Goal: Information Seeking & Learning: Check status

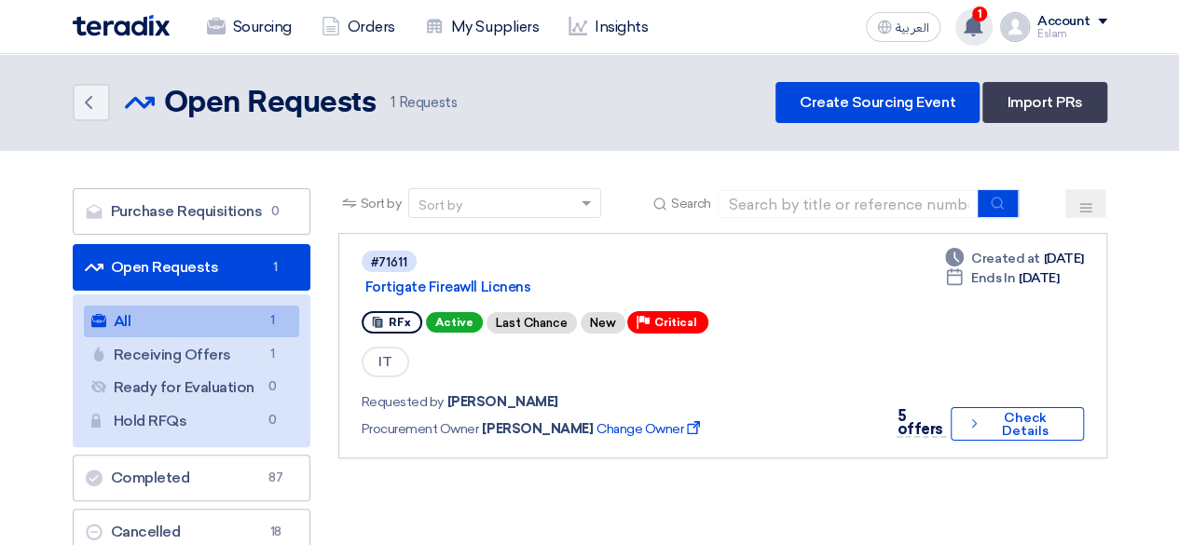
click at [963, 17] on div "1 You have a new offer for 'Fortigate Fireawll Licnens ' request with total pri…" at bounding box center [974, 26] width 37 height 37
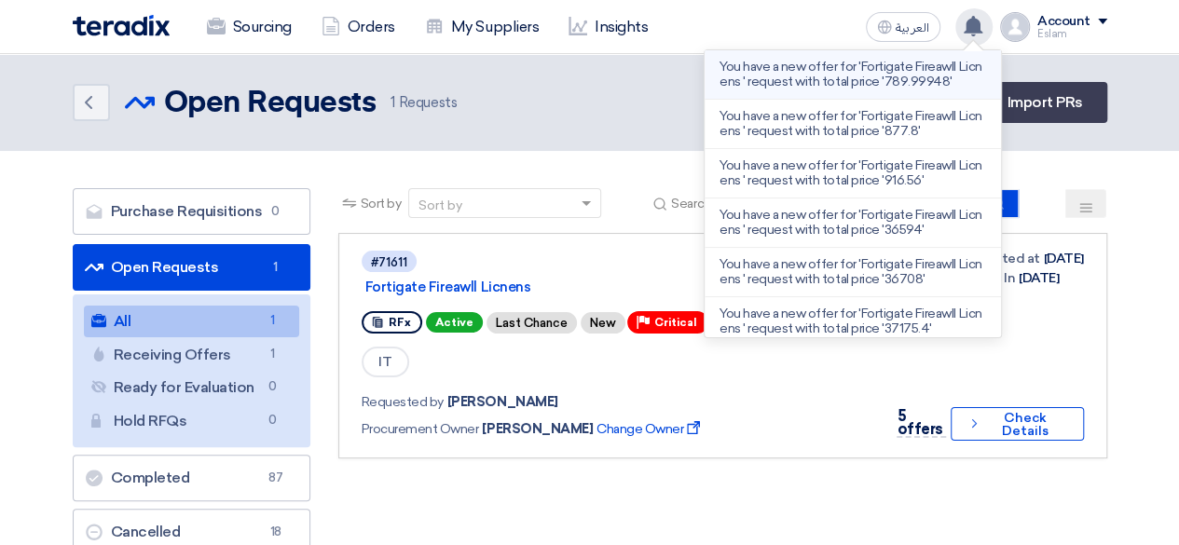
click at [901, 68] on p "You have a new offer for 'Fortigate Fireawll Licnens ' request with total price…" at bounding box center [853, 75] width 267 height 30
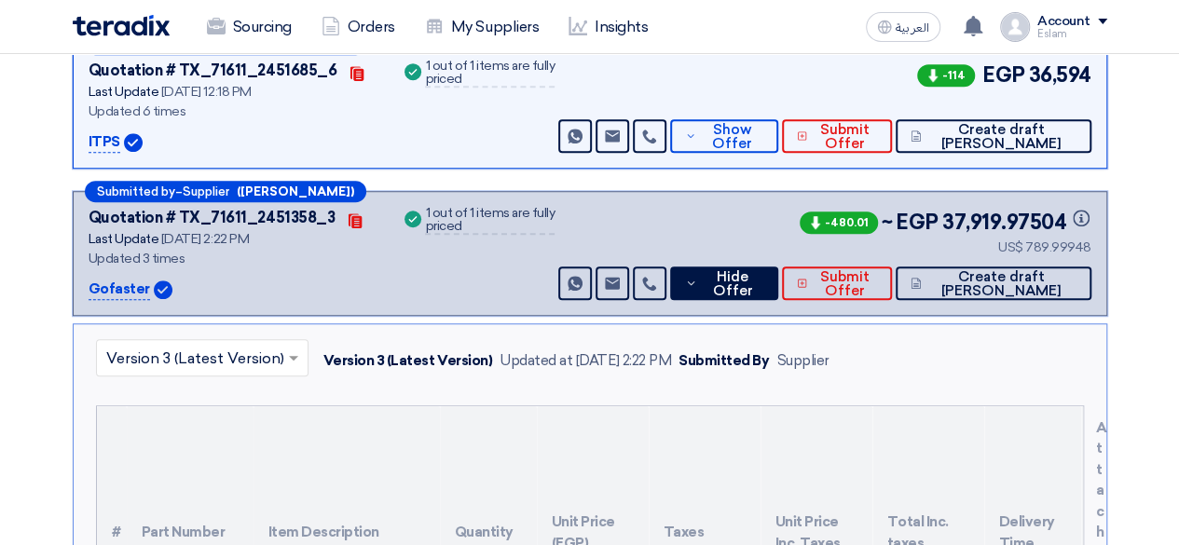
scroll to position [633, 0]
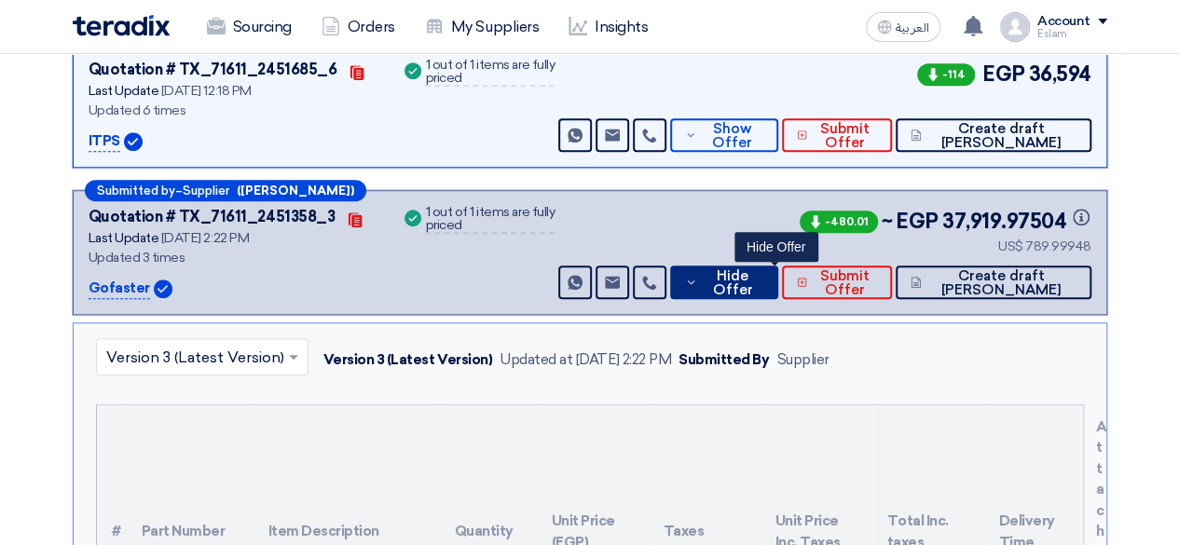
click at [697, 275] on icon at bounding box center [691, 282] width 12 height 15
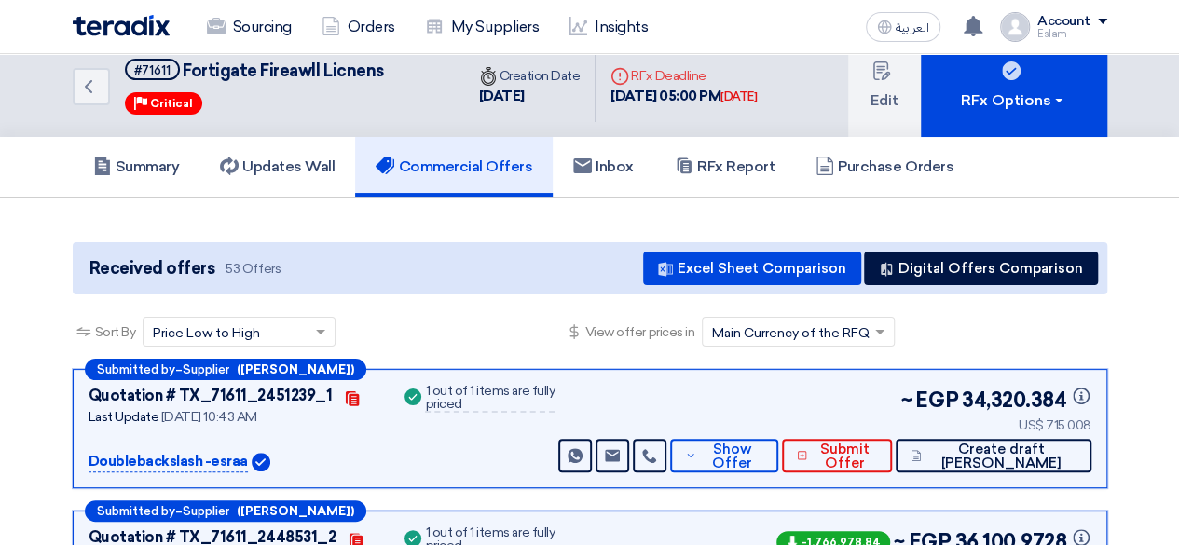
scroll to position [0, 0]
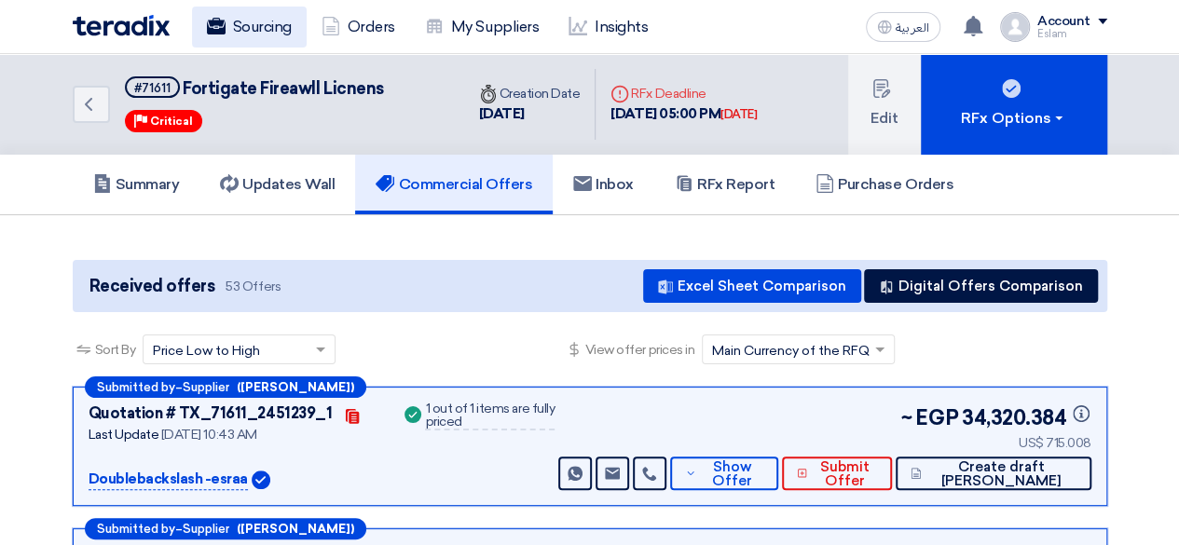
click at [213, 15] on link "Sourcing" at bounding box center [249, 27] width 115 height 41
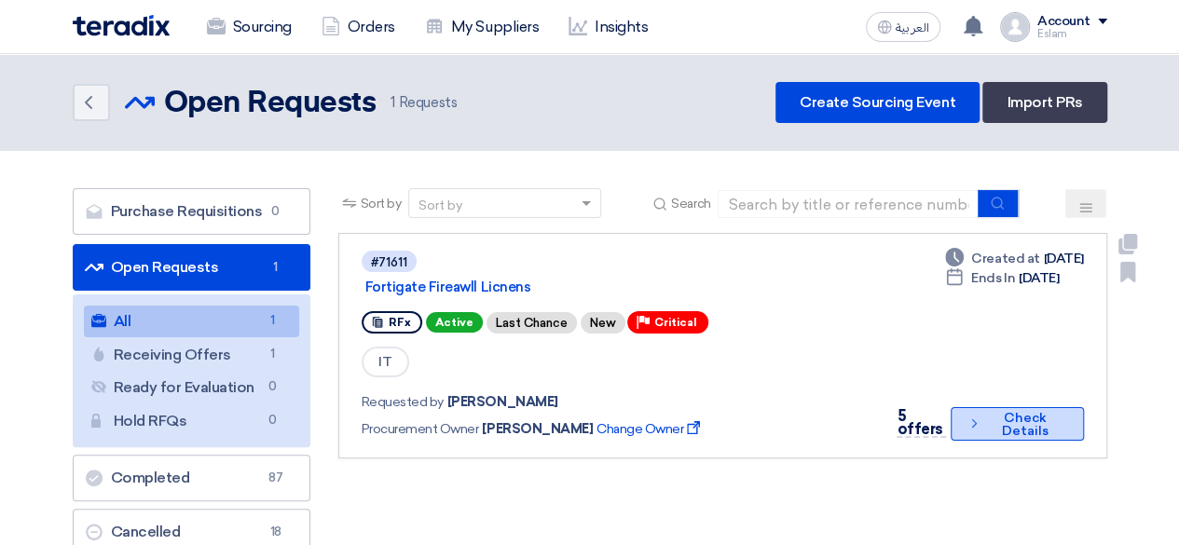
click at [1008, 424] on button "Check details Check Details" at bounding box center [1017, 424] width 132 height 34
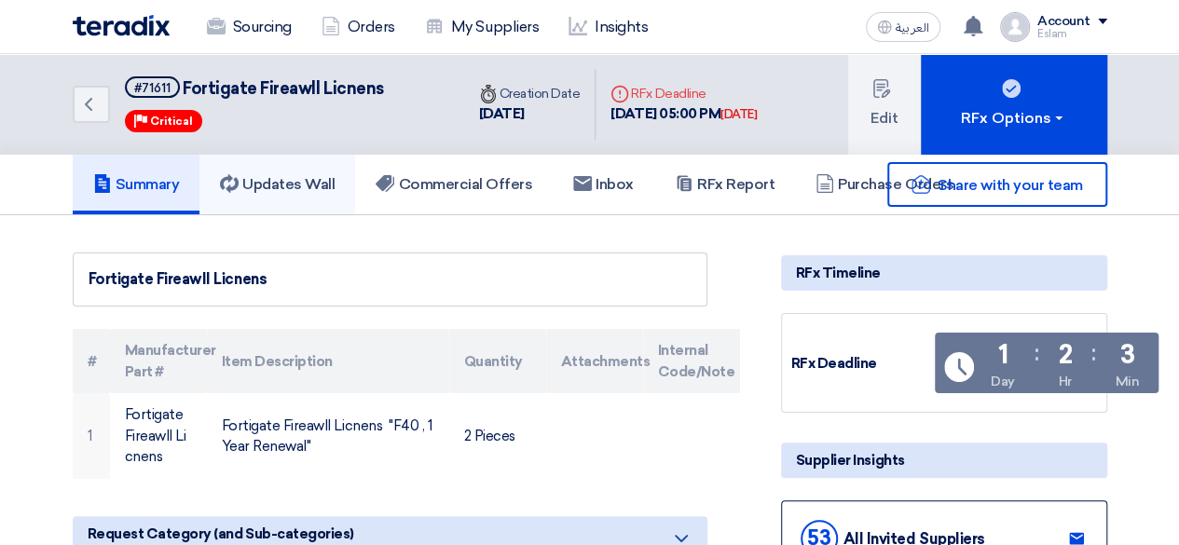
click at [296, 183] on h5 "Updates Wall" at bounding box center [277, 184] width 115 height 19
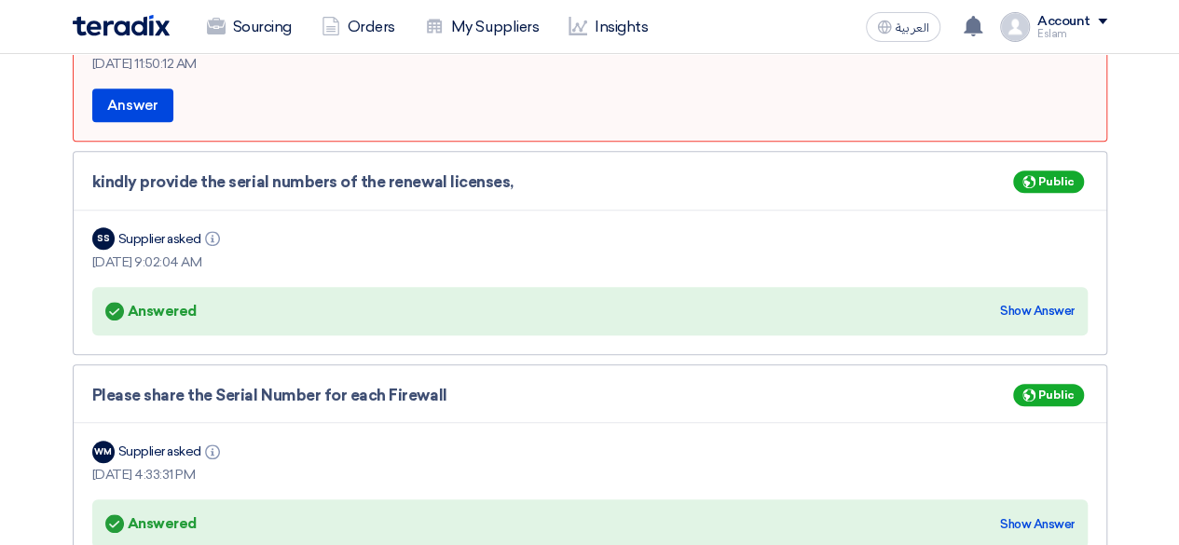
scroll to position [653, 0]
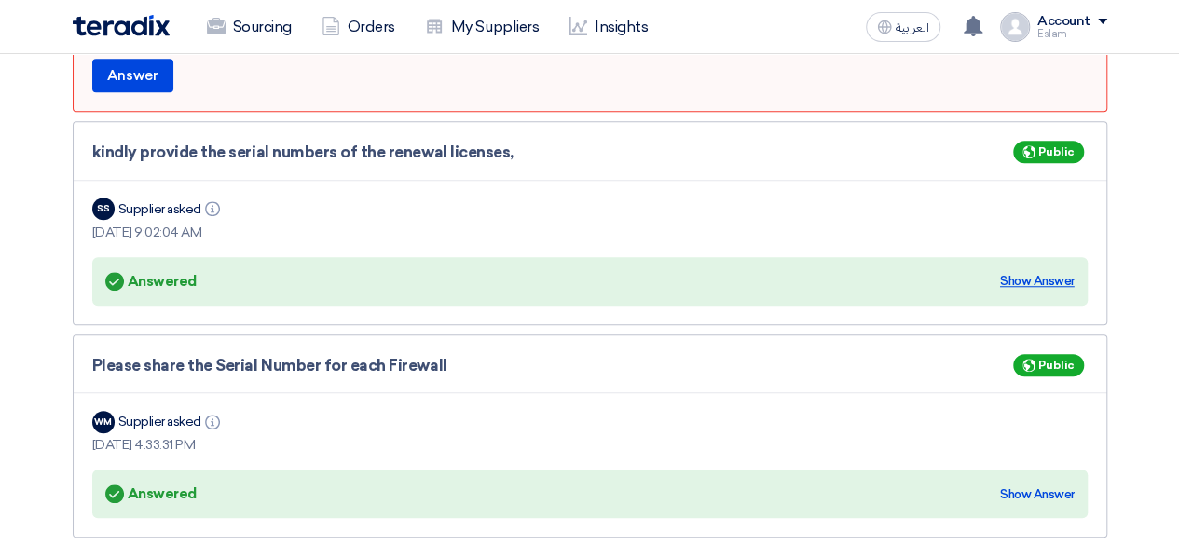
click at [1073, 272] on div "Show Answer" at bounding box center [1037, 281] width 75 height 19
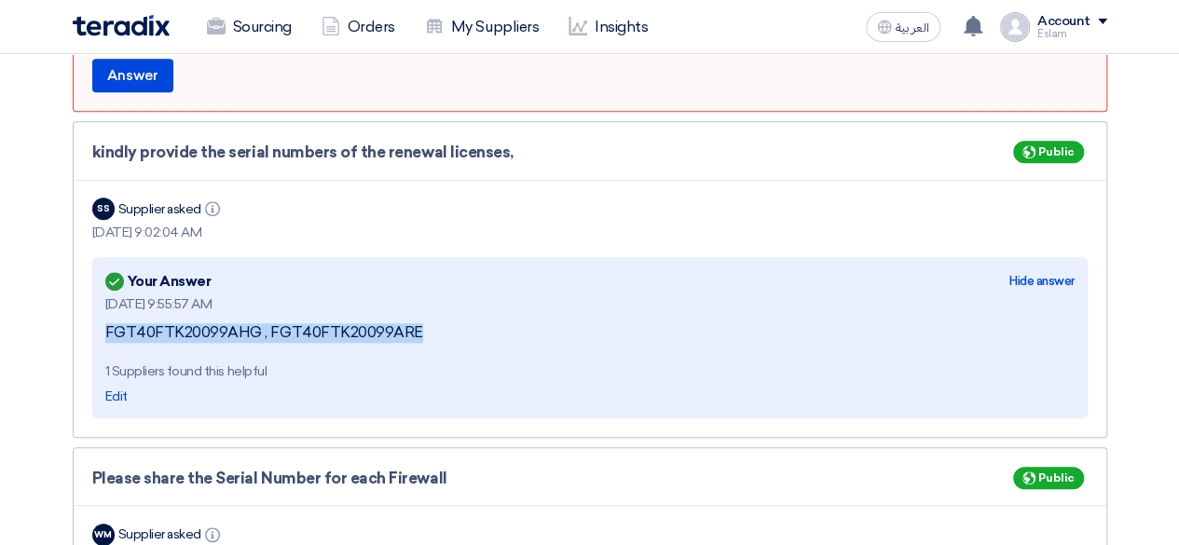
drag, startPoint x: 105, startPoint y: 313, endPoint x: 442, endPoint y: 312, distance: 336.6
click at [442, 324] on div "FGT40FTK20099AHG , FGT40FTK20099ARE" at bounding box center [590, 334] width 970 height 20
copy div "FGT40FTK20099AHG , FGT40FTK20099ARE"
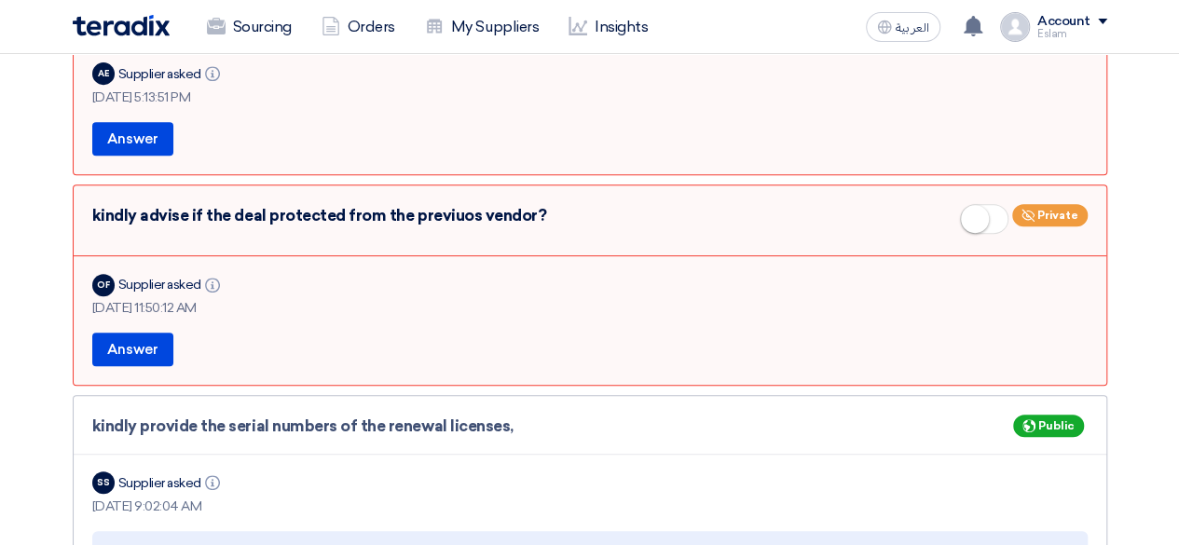
scroll to position [0, 0]
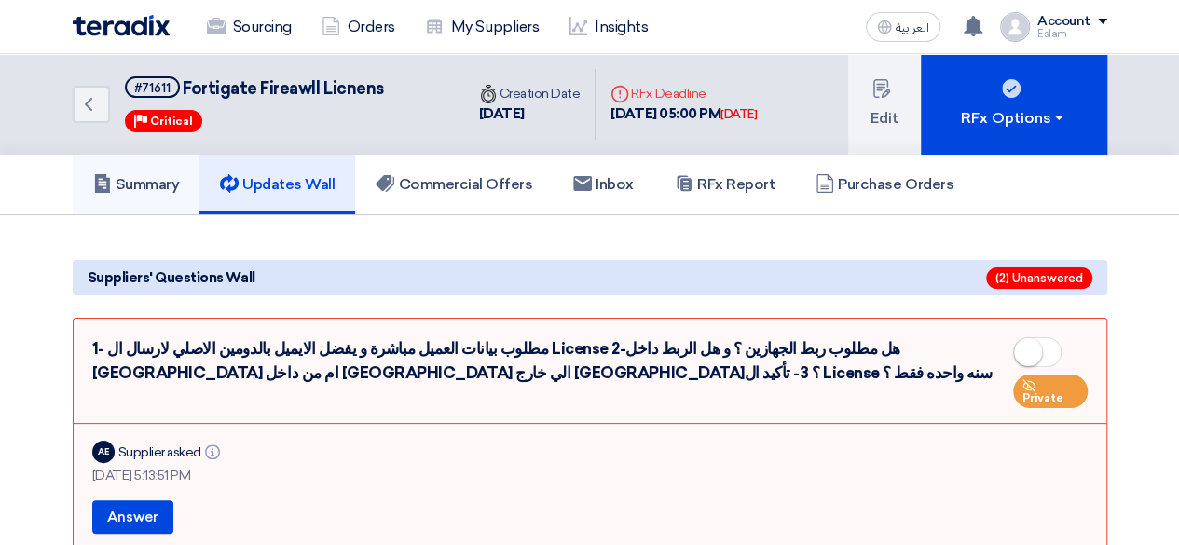
click at [164, 178] on h5 "Summary" at bounding box center [136, 184] width 87 height 19
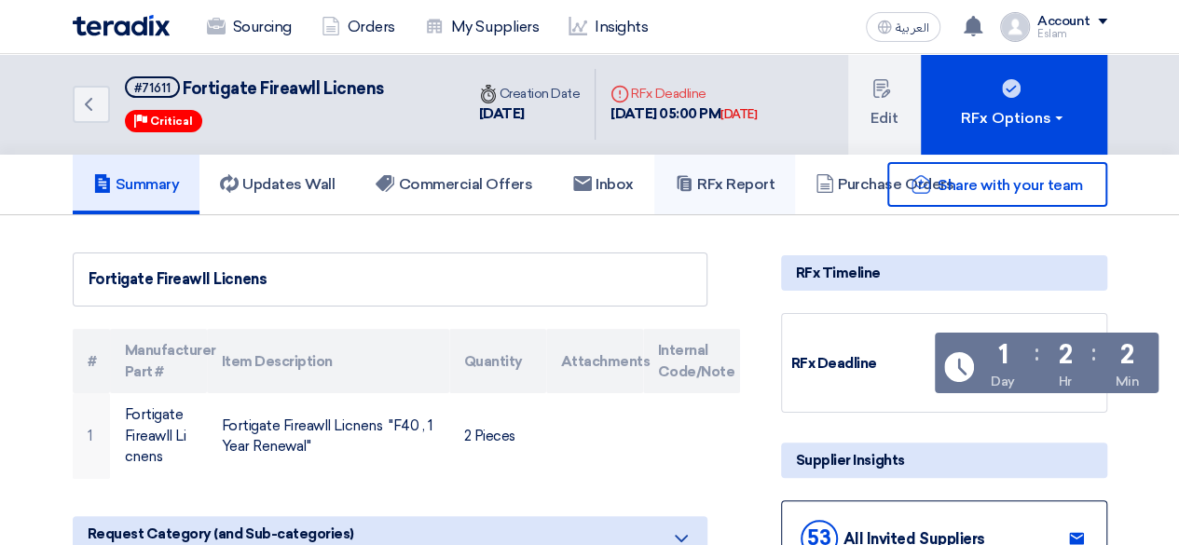
click at [751, 184] on h5 "RFx Report" at bounding box center [725, 184] width 100 height 19
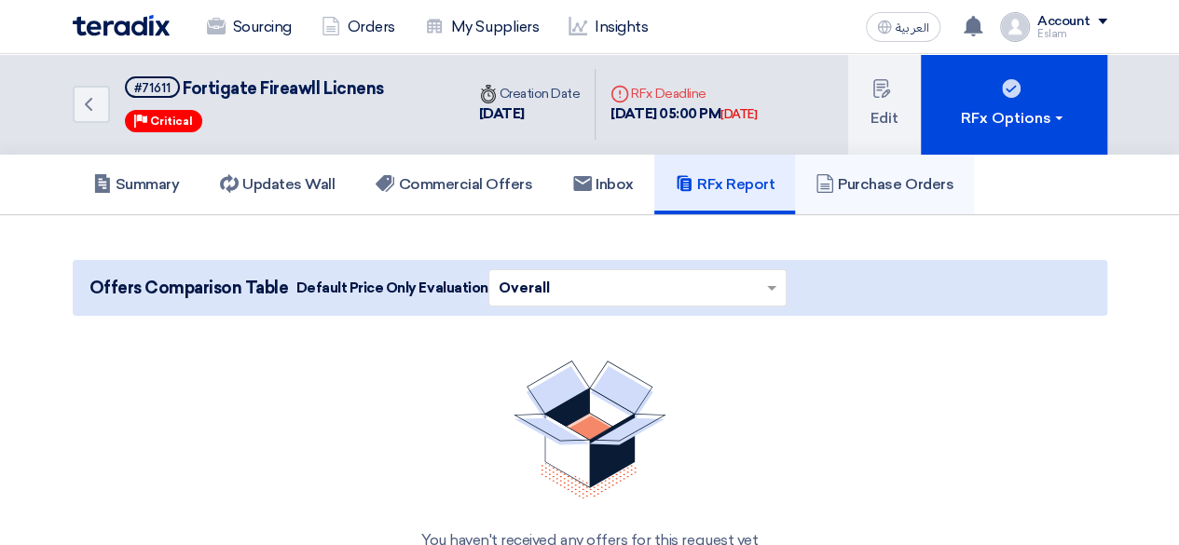
click at [848, 180] on h5 "Purchase Orders" at bounding box center [885, 184] width 138 height 19
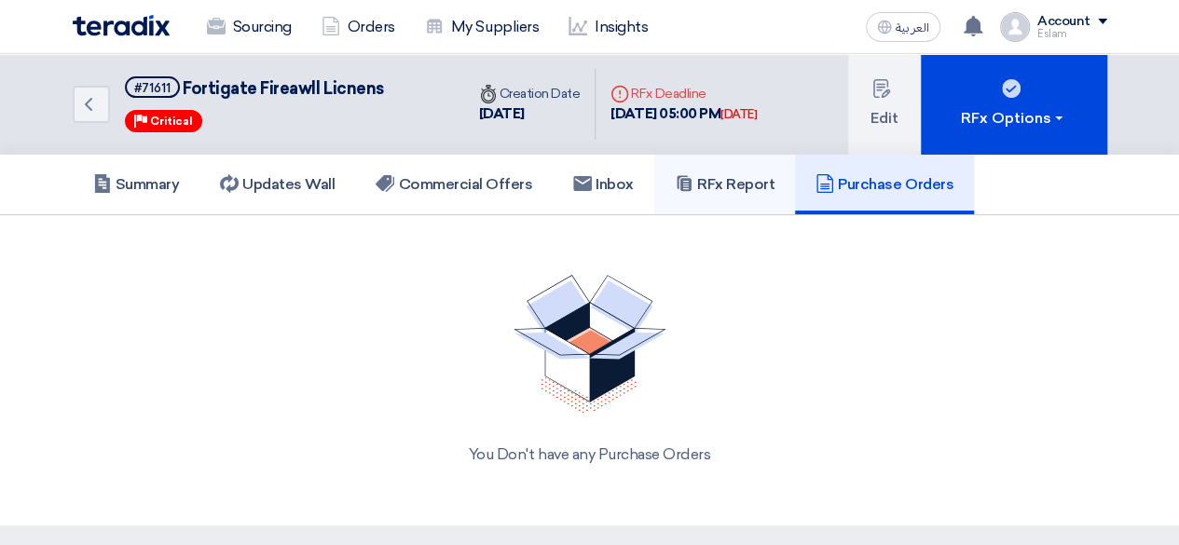
click at [736, 184] on h5 "RFx Report" at bounding box center [725, 184] width 100 height 19
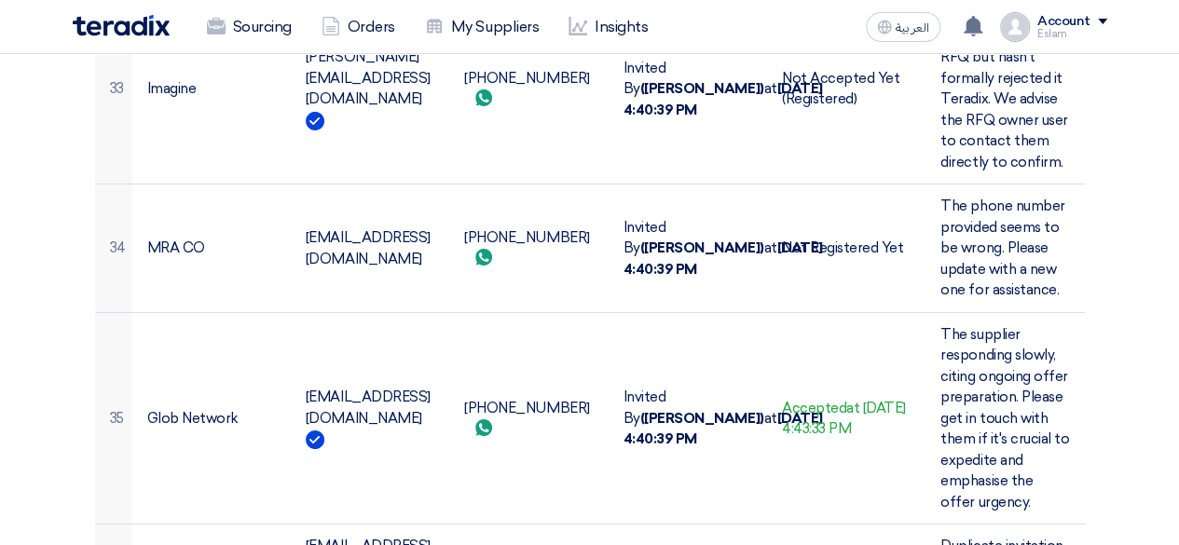
scroll to position [6822, 0]
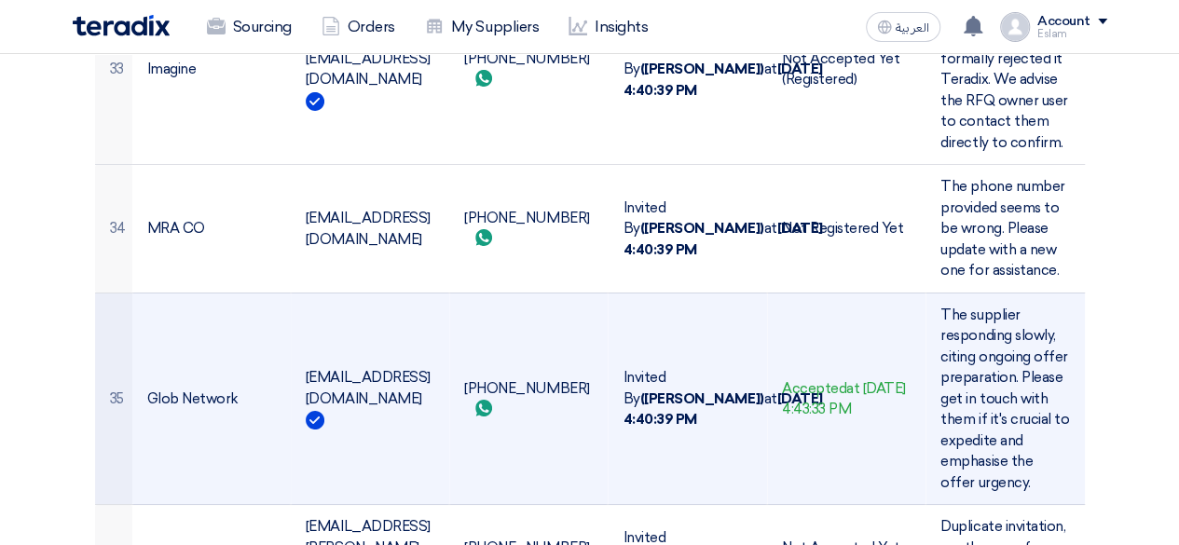
click at [486, 400] on use at bounding box center [483, 408] width 17 height 17
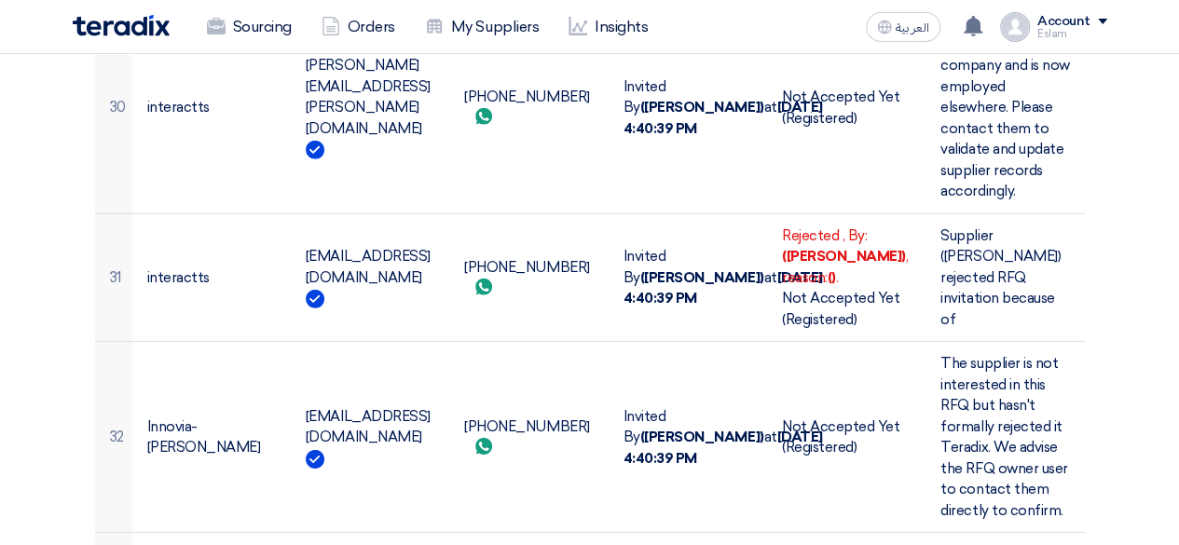
scroll to position [5796, 0]
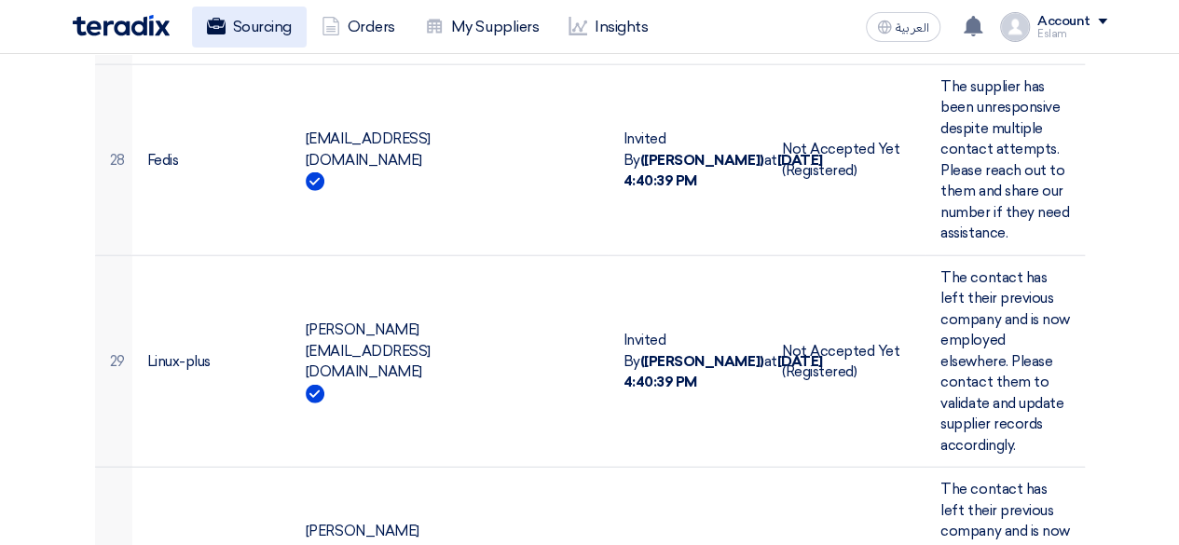
click at [252, 11] on link "Sourcing" at bounding box center [249, 27] width 115 height 41
